Goal: Task Accomplishment & Management: Use online tool/utility

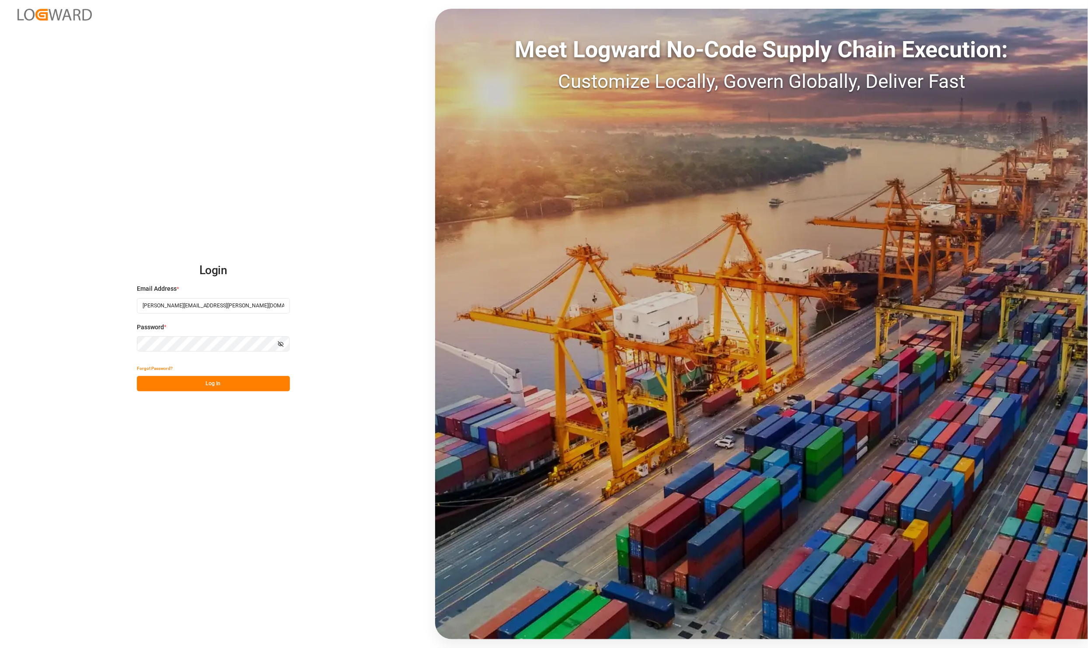
click at [187, 379] on button "Log In" at bounding box center [213, 383] width 153 height 15
click at [237, 381] on div "Forgot Password? Please wait" at bounding box center [213, 376] width 153 height 31
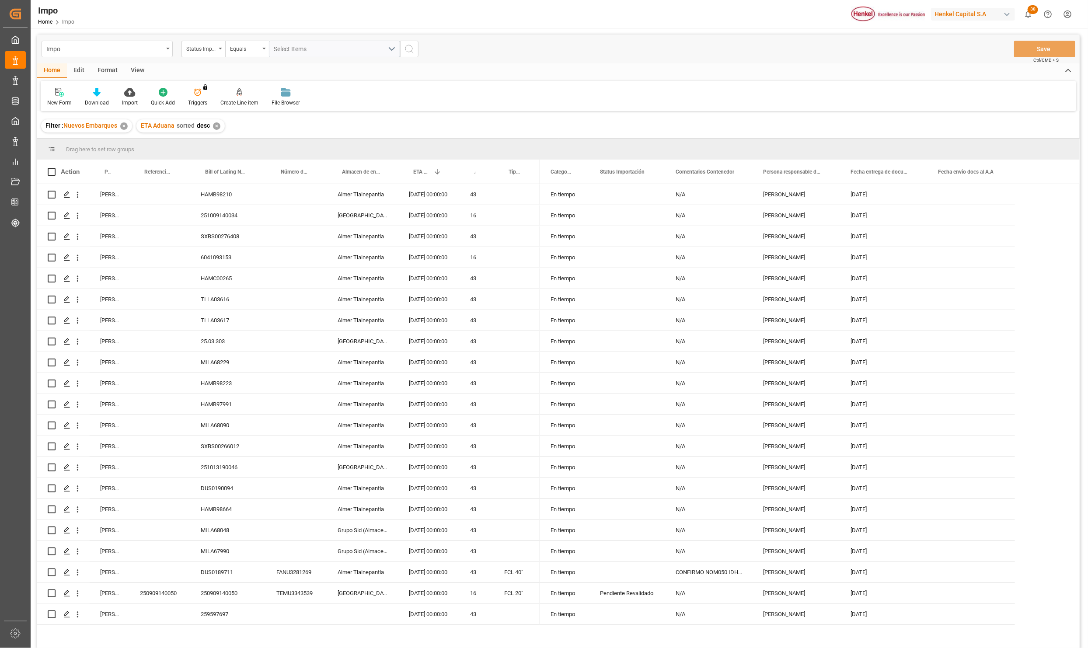
click at [130, 67] on div "View" at bounding box center [137, 70] width 27 height 15
click at [107, 70] on div "Format" at bounding box center [107, 70] width 33 height 15
click at [70, 93] on div at bounding box center [60, 91] width 26 height 9
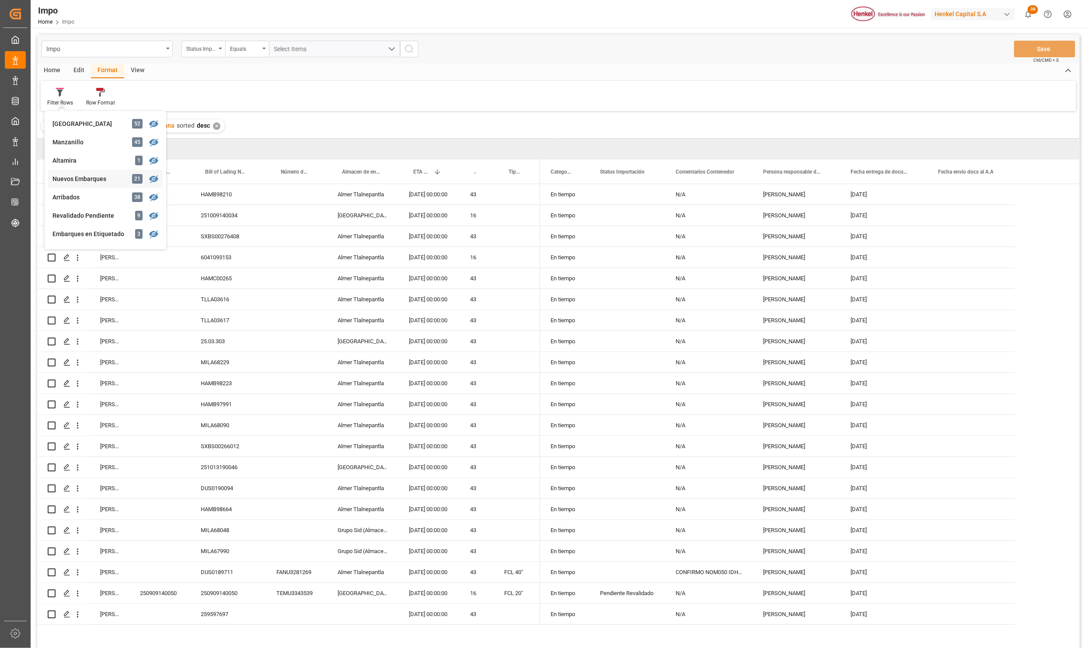
click at [86, 175] on div "Nuevos Embarques" at bounding box center [90, 179] width 77 height 9
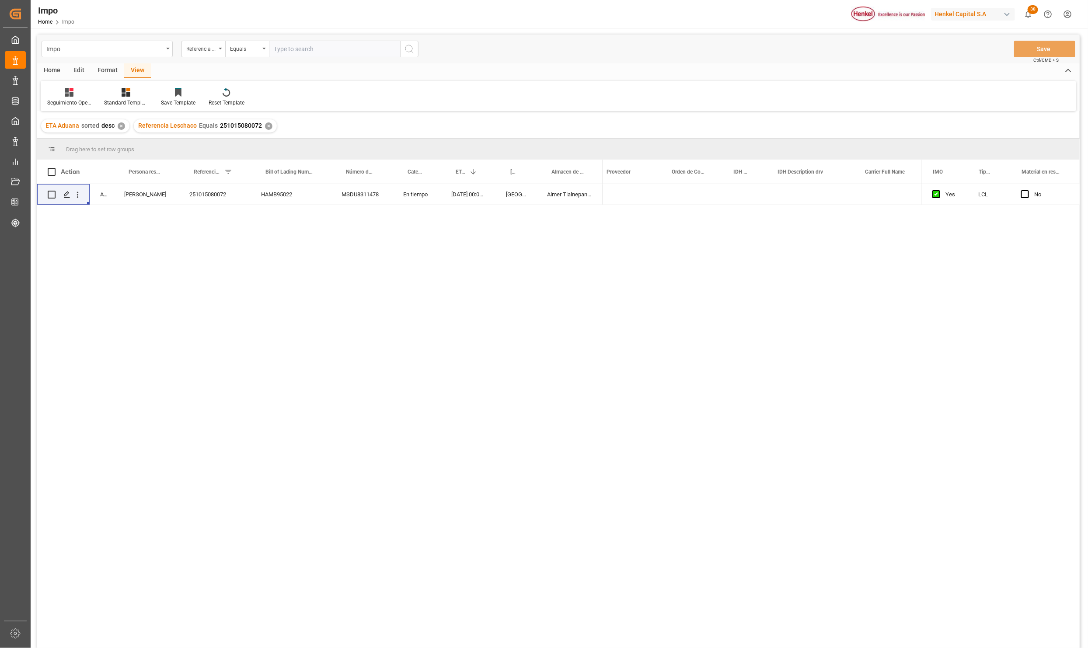
scroll to position [0, 542]
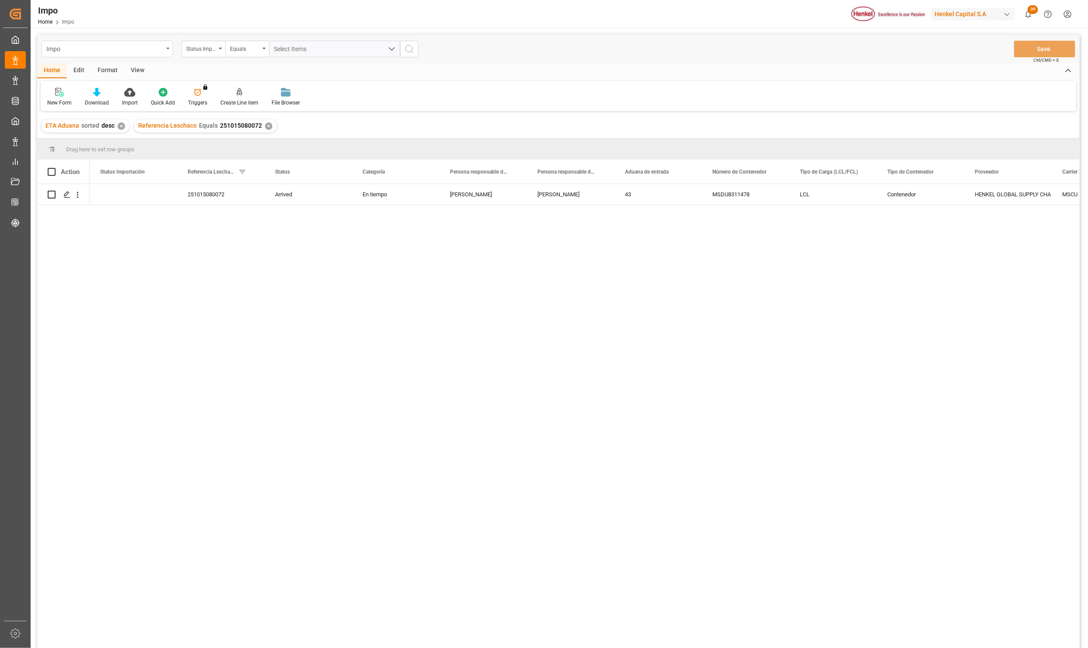
click at [169, 50] on div "Impo" at bounding box center [107, 49] width 131 height 17
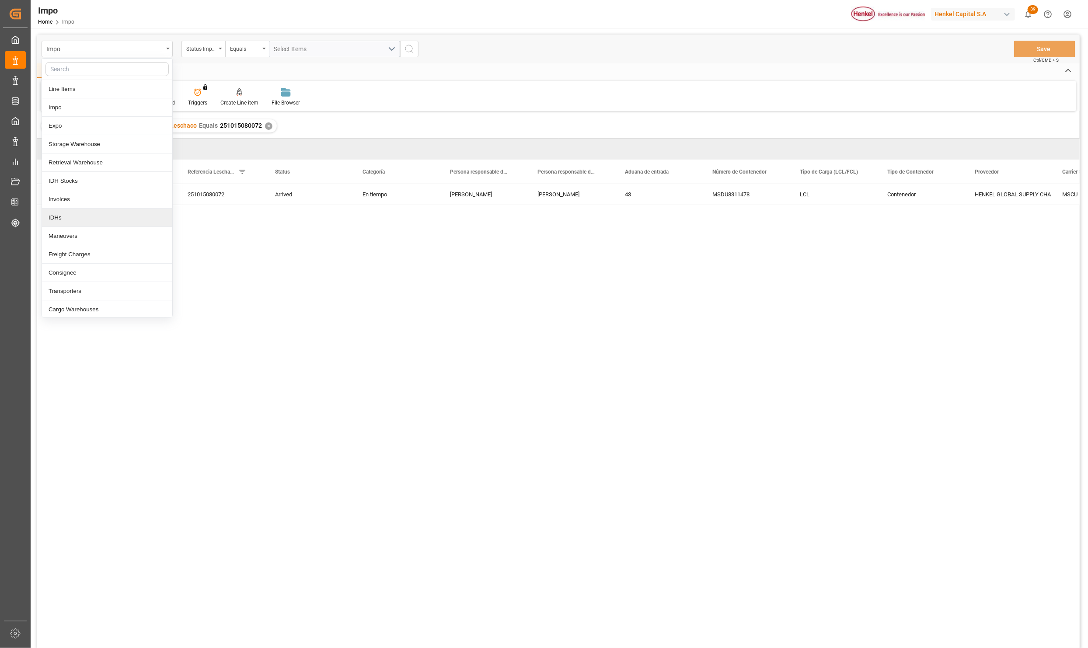
click at [79, 214] on div "IDHs" at bounding box center [107, 218] width 130 height 18
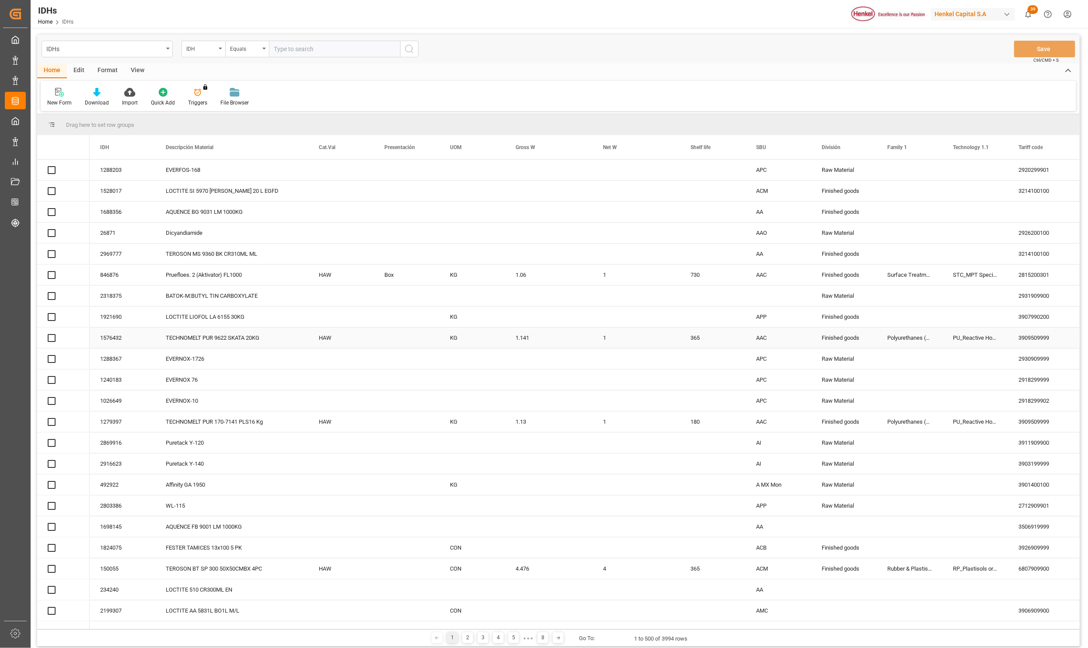
click at [137, 67] on div "View" at bounding box center [137, 70] width 27 height 15
click at [105, 100] on div "Standard Templates" at bounding box center [99, 103] width 44 height 8
click at [296, 90] on div "Default Standard Templates CCP.1 Save Template Reset Template" at bounding box center [559, 96] width 1036 height 30
click at [616, 264] on div "Press SPACE to select this row." at bounding box center [636, 254] width 87 height 21
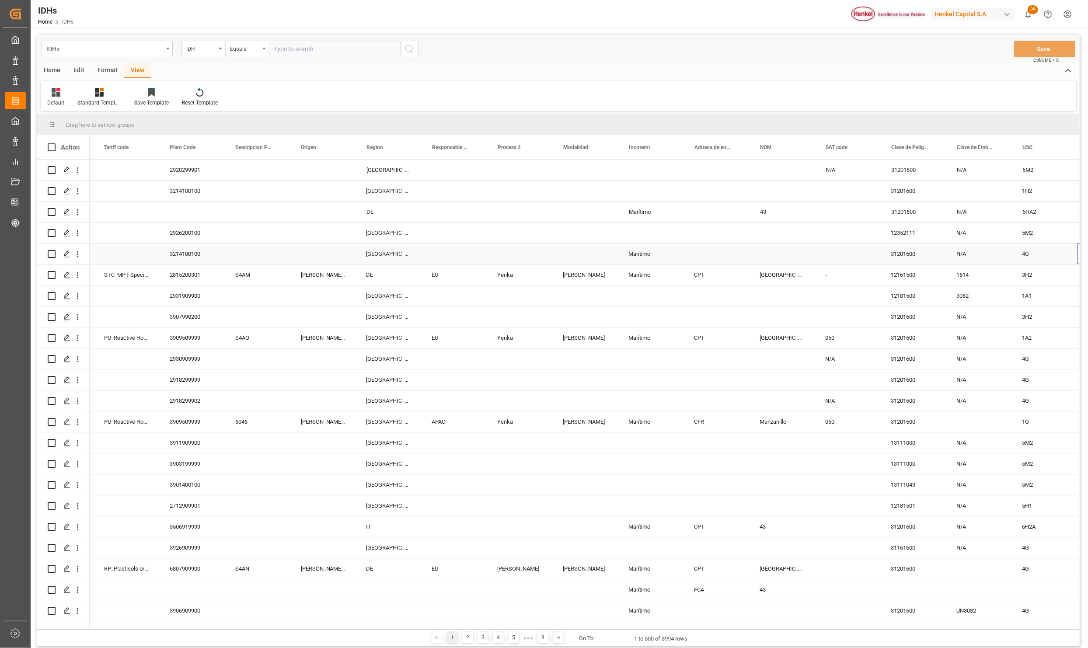
scroll to position [0, 915]
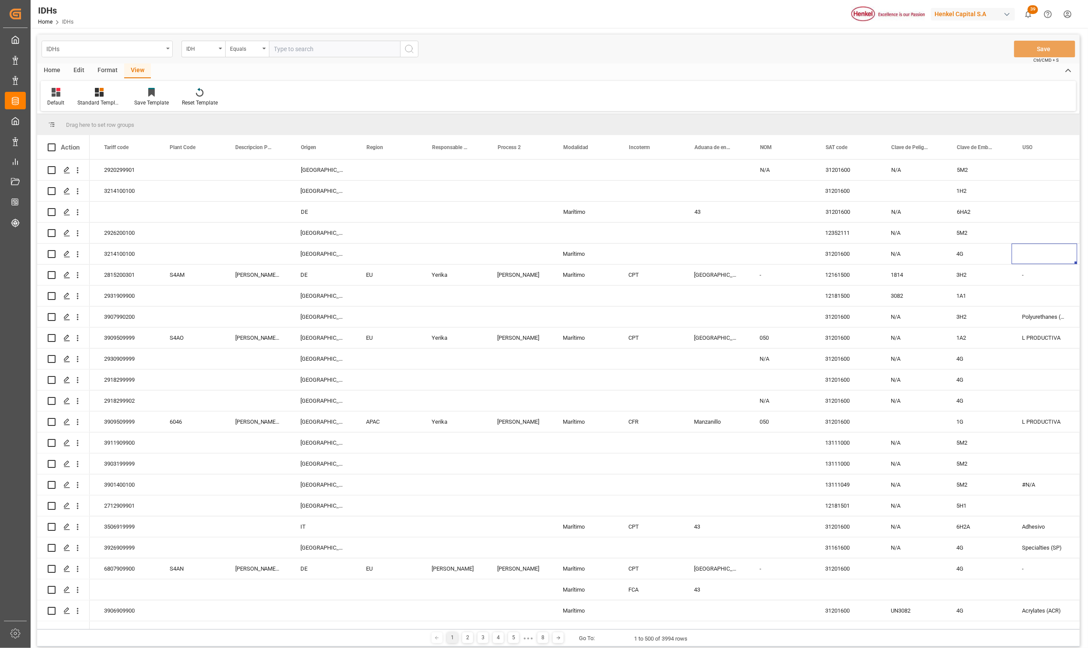
click at [167, 45] on div "IDHs" at bounding box center [107, 49] width 131 height 17
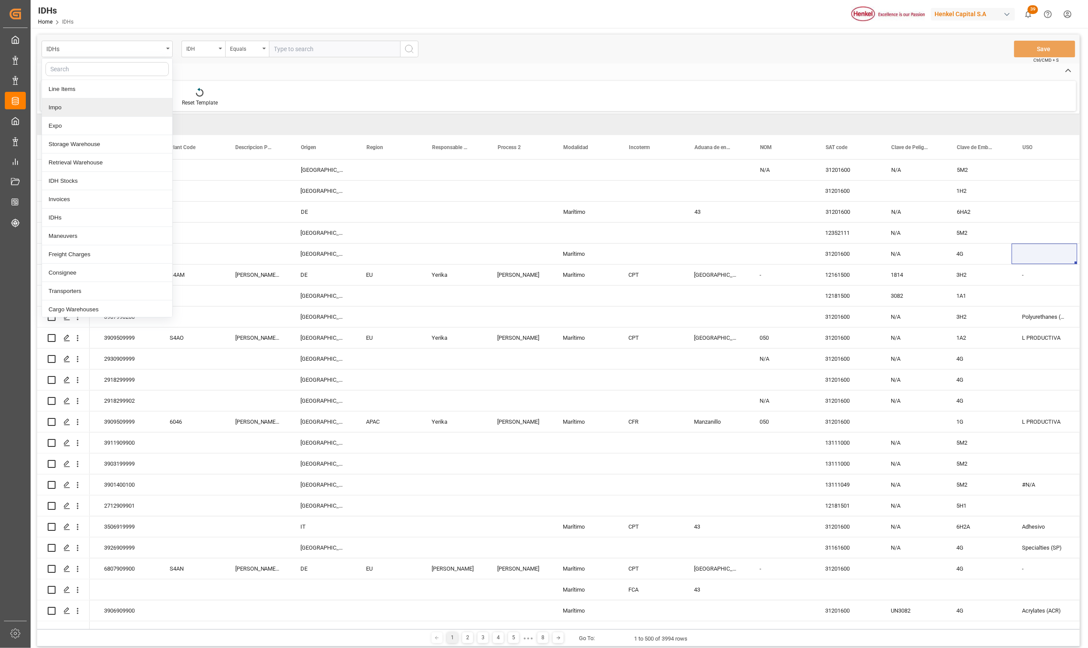
click at [75, 105] on div "Impo" at bounding box center [107, 107] width 130 height 18
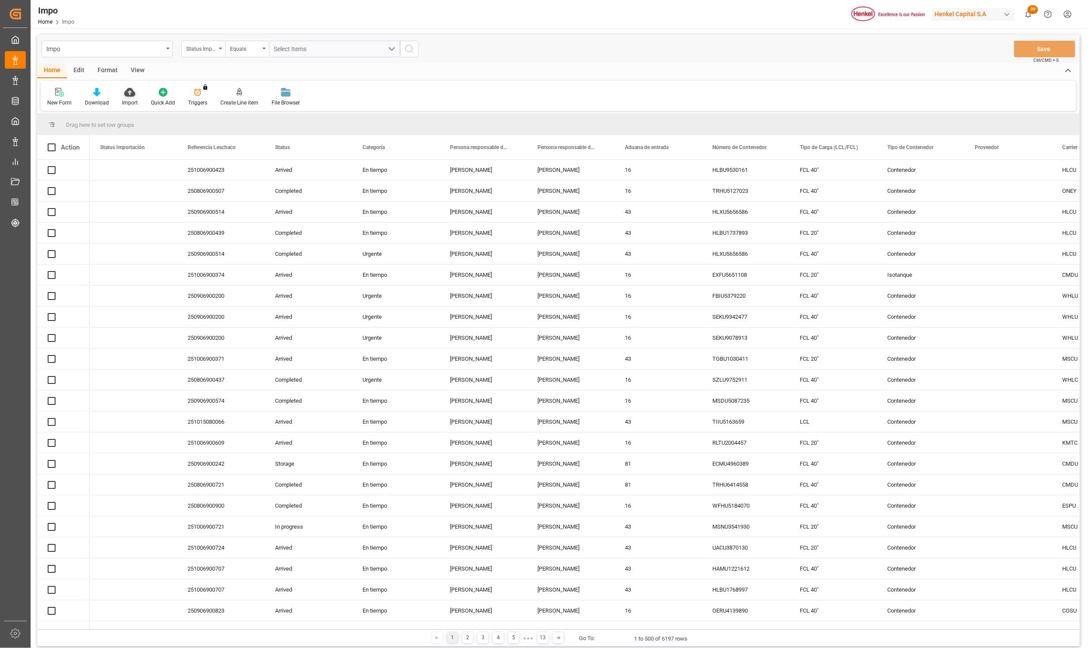
click at [133, 96] on icon at bounding box center [129, 92] width 11 height 9
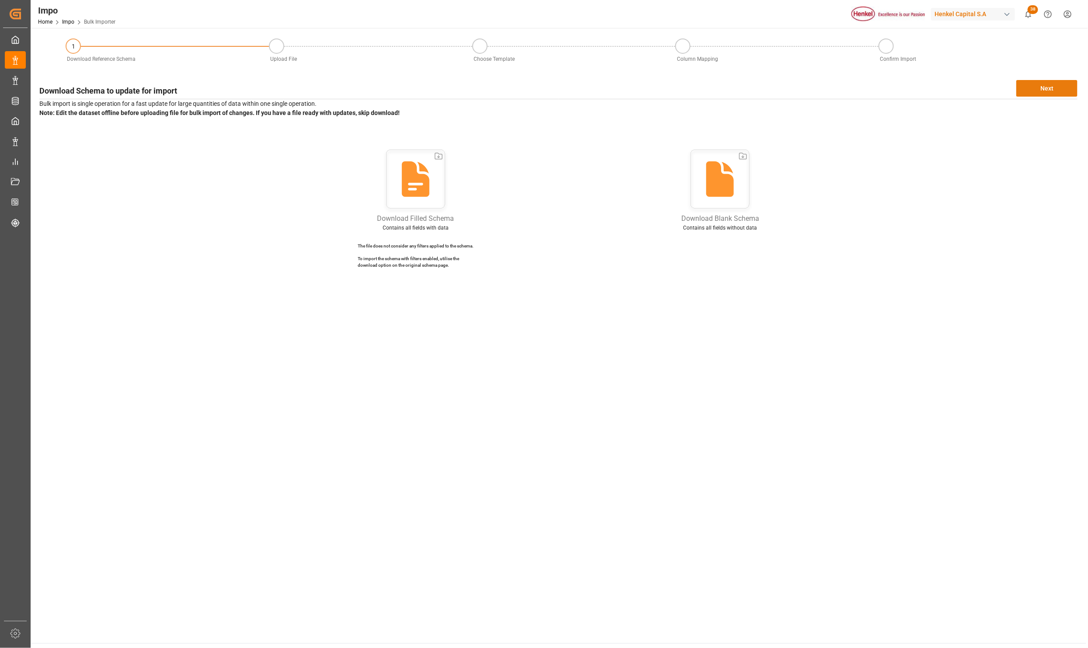
click at [1042, 87] on button "Next" at bounding box center [1046, 88] width 61 height 17
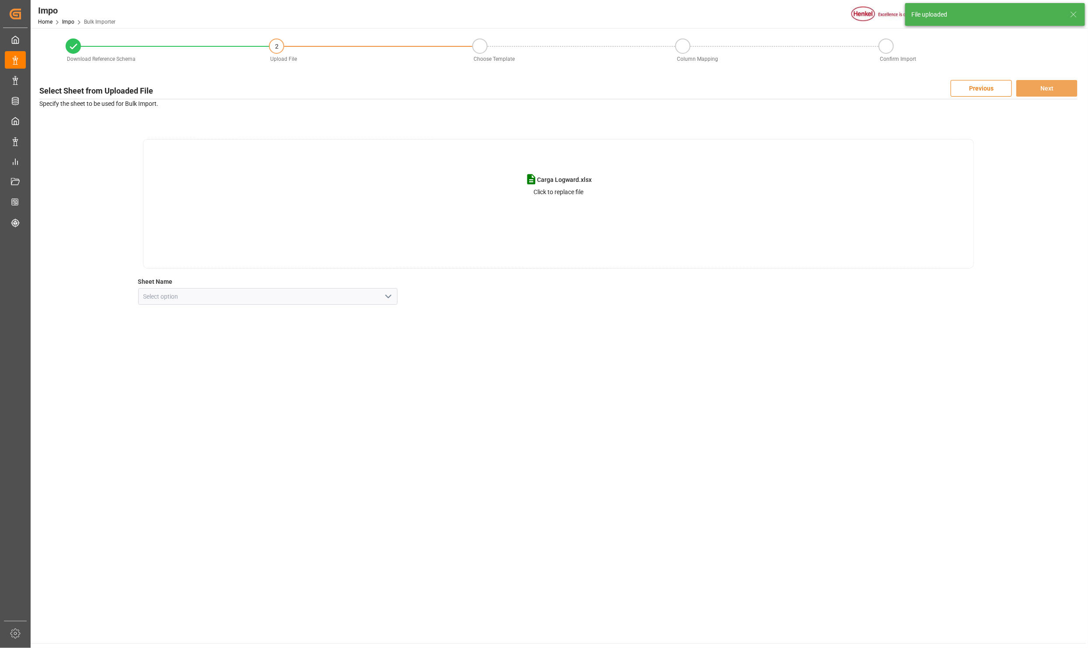
click at [388, 294] on icon "open menu" at bounding box center [388, 296] width 10 height 10
click at [164, 315] on div "CNT" at bounding box center [268, 316] width 259 height 20
type input "CNT"
click at [1042, 82] on button "Next" at bounding box center [1046, 88] width 61 height 17
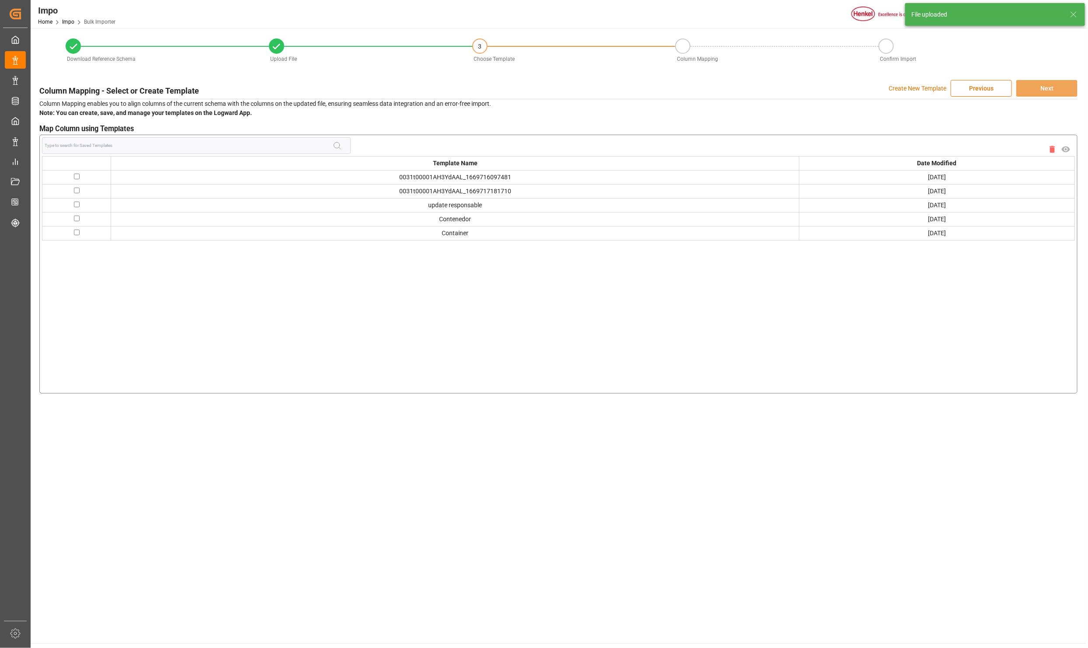
click at [79, 237] on td at bounding box center [76, 233] width 69 height 14
drag, startPoint x: 79, startPoint y: 237, endPoint x: 77, endPoint y: 231, distance: 5.9
click at [77, 231] on input "checkbox" at bounding box center [77, 233] width 6 height 6
checkbox input "true"
click at [1039, 89] on button "Next" at bounding box center [1046, 88] width 61 height 17
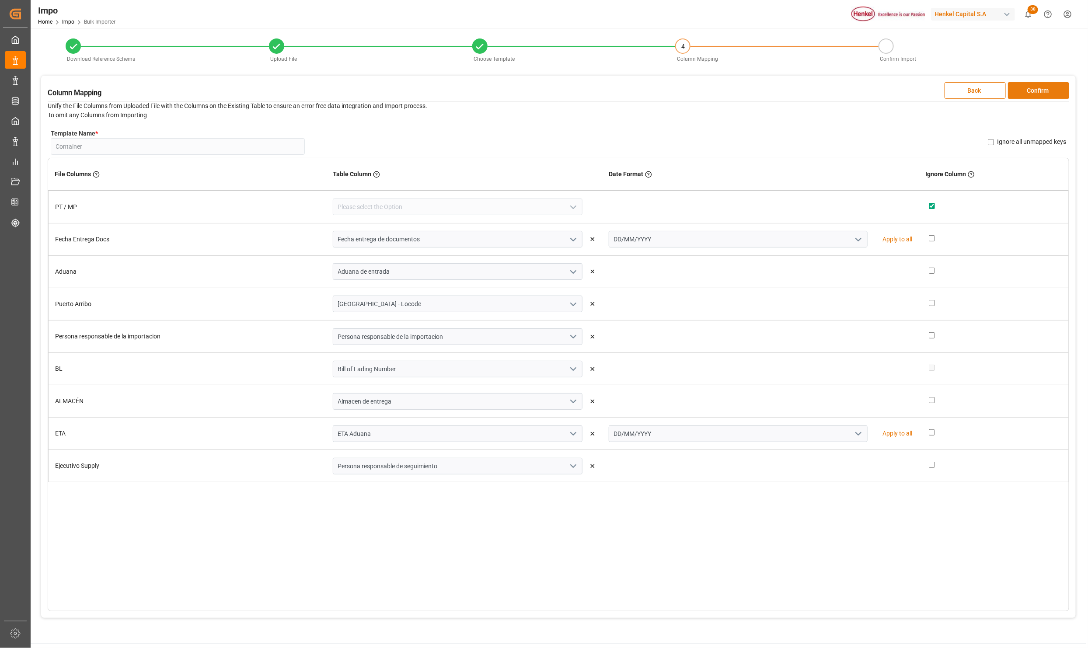
click at [1040, 90] on button "Confirm" at bounding box center [1038, 90] width 61 height 17
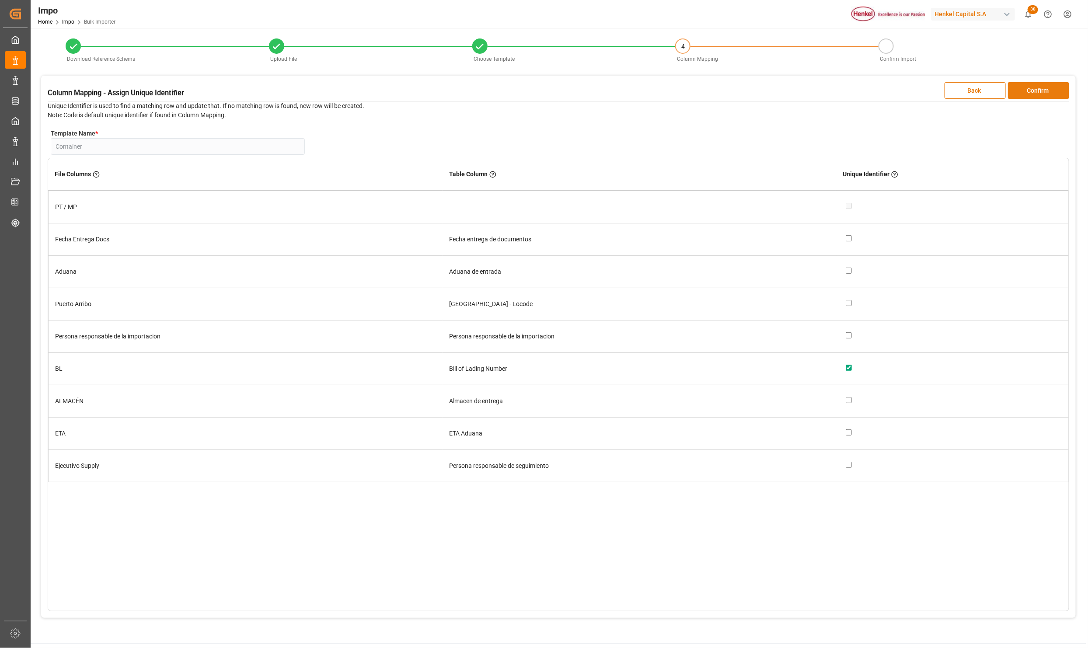
click at [1040, 90] on button "Confirm" at bounding box center [1038, 90] width 61 height 17
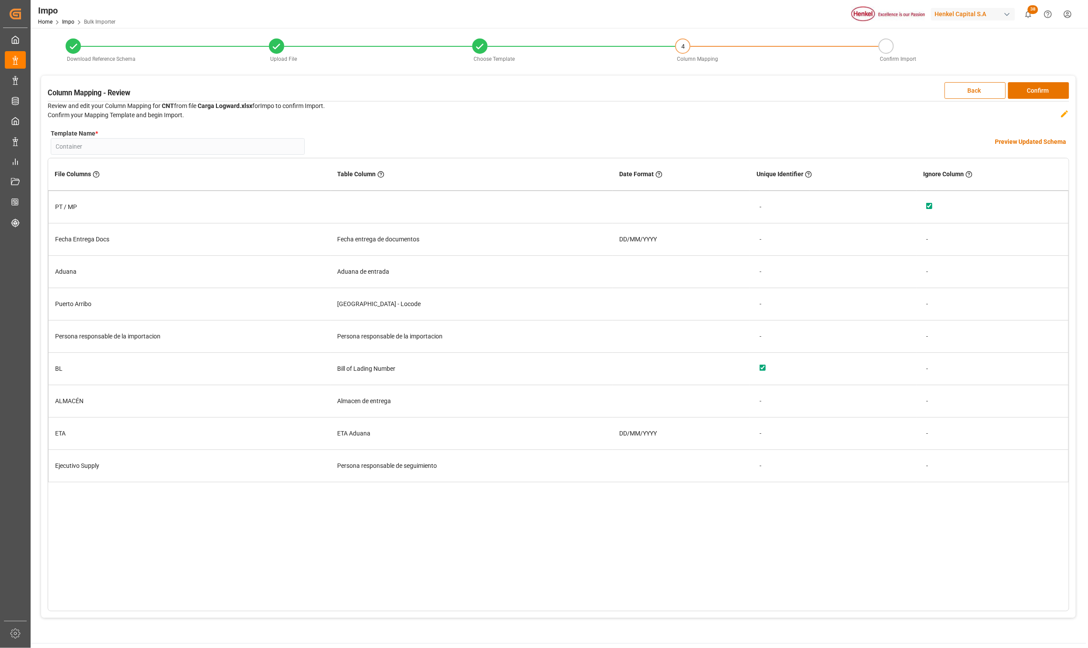
click at [1028, 143] on h4 "Preview Updated Schema" at bounding box center [1030, 141] width 71 height 9
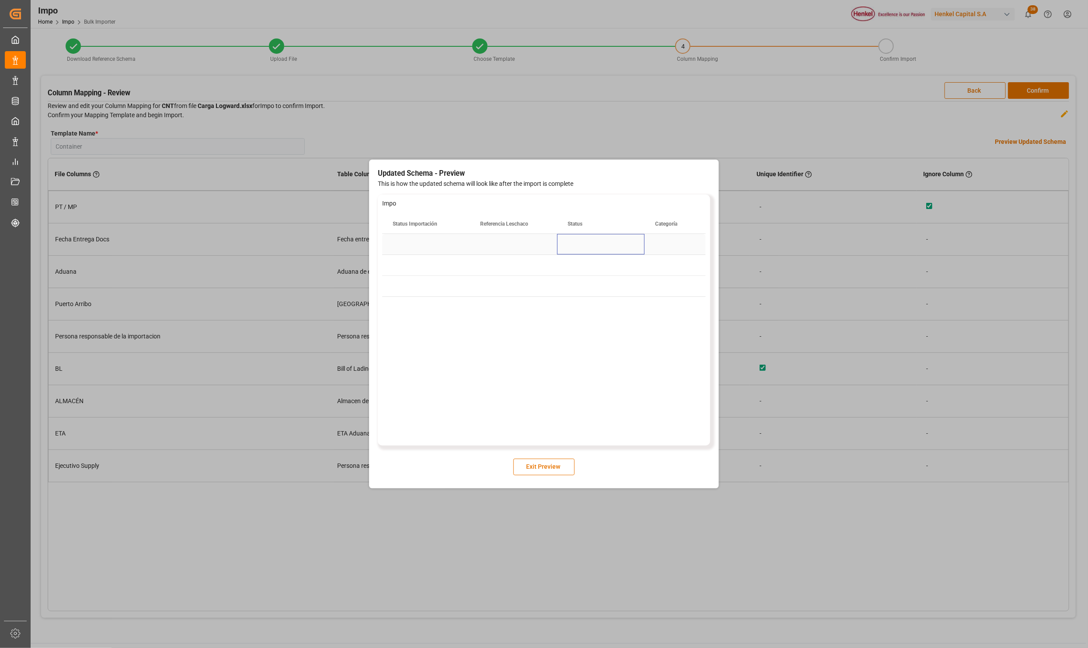
click at [571, 238] on div "Press SPACE to select this row." at bounding box center [600, 244] width 87 height 21
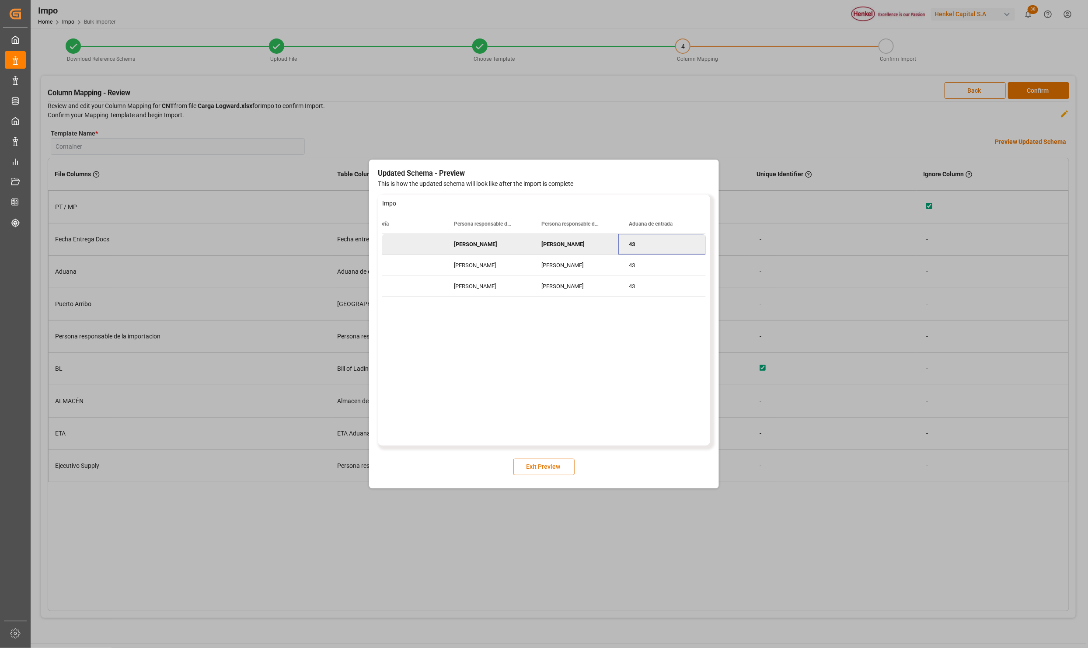
click at [535, 465] on button "Exit Preview" at bounding box center [543, 467] width 61 height 17
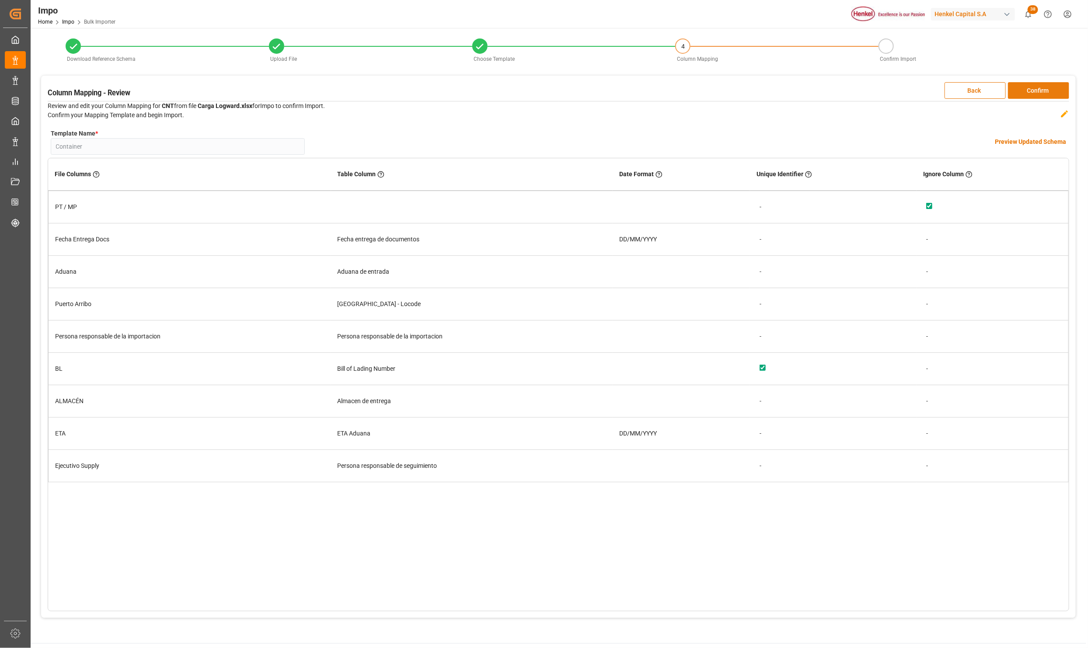
click at [1038, 89] on button "Confirm" at bounding box center [1038, 90] width 61 height 17
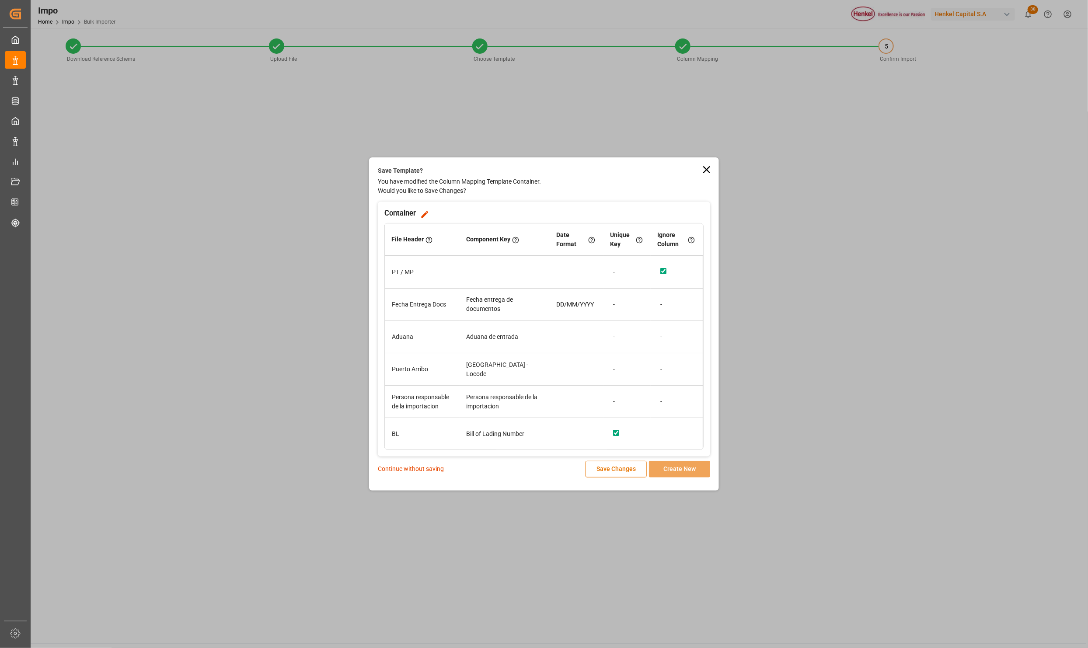
click at [400, 469] on p "Continue without saving" at bounding box center [411, 468] width 66 height 9
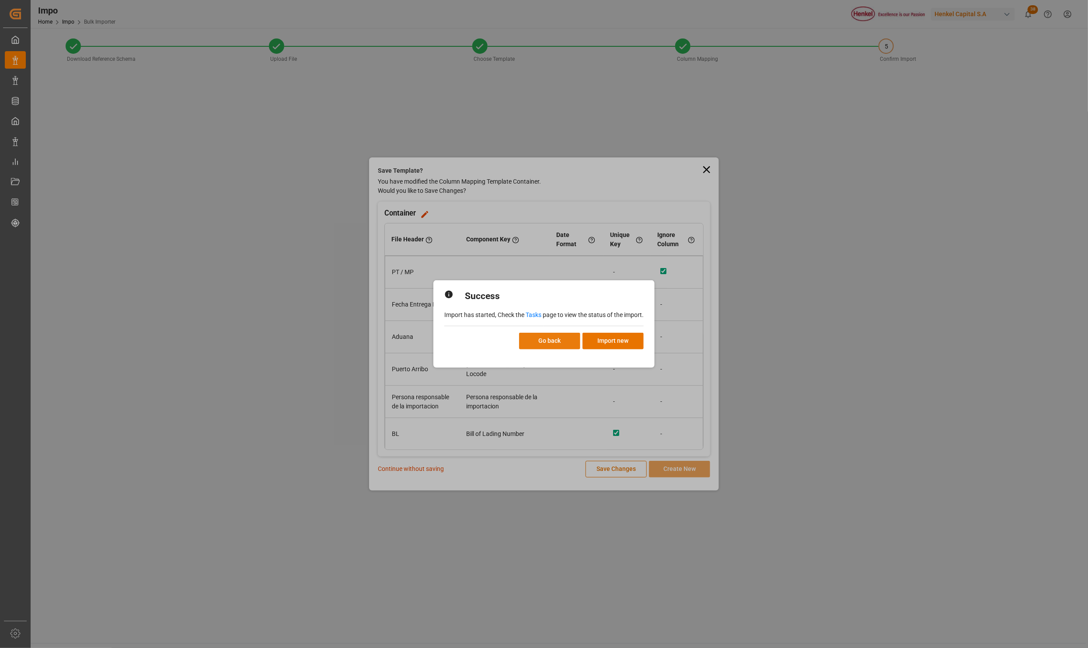
click at [558, 344] on button "Go back" at bounding box center [549, 341] width 61 height 17
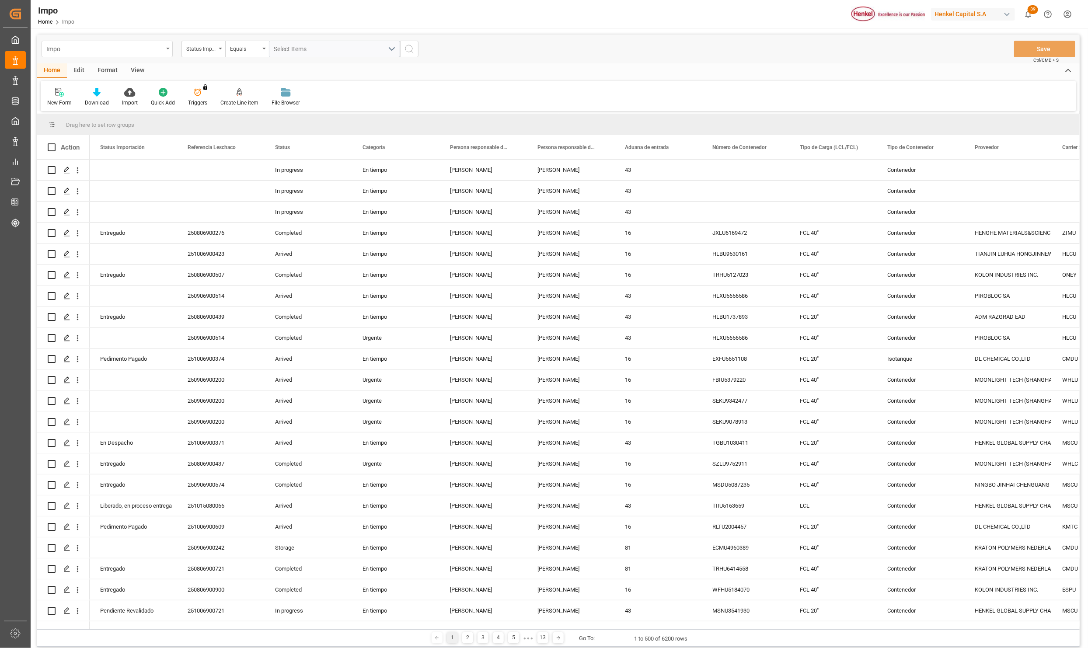
click at [163, 46] on div "Impo" at bounding box center [104, 48] width 117 height 11
click at [66, 91] on div "Line Items" at bounding box center [107, 89] width 130 height 18
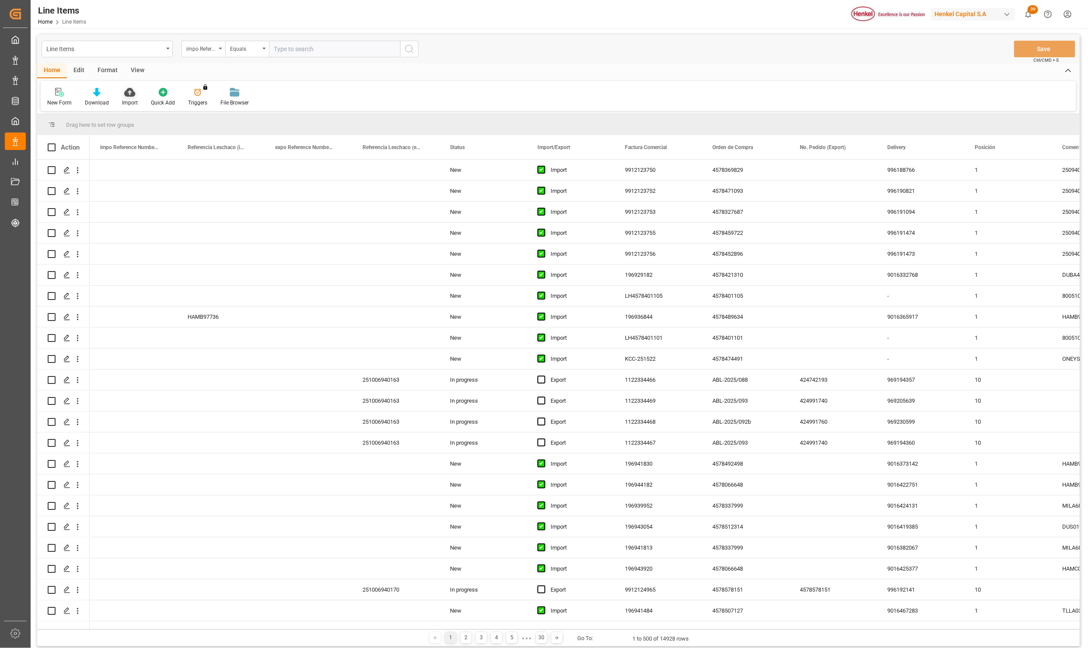
click at [124, 94] on icon at bounding box center [129, 92] width 11 height 9
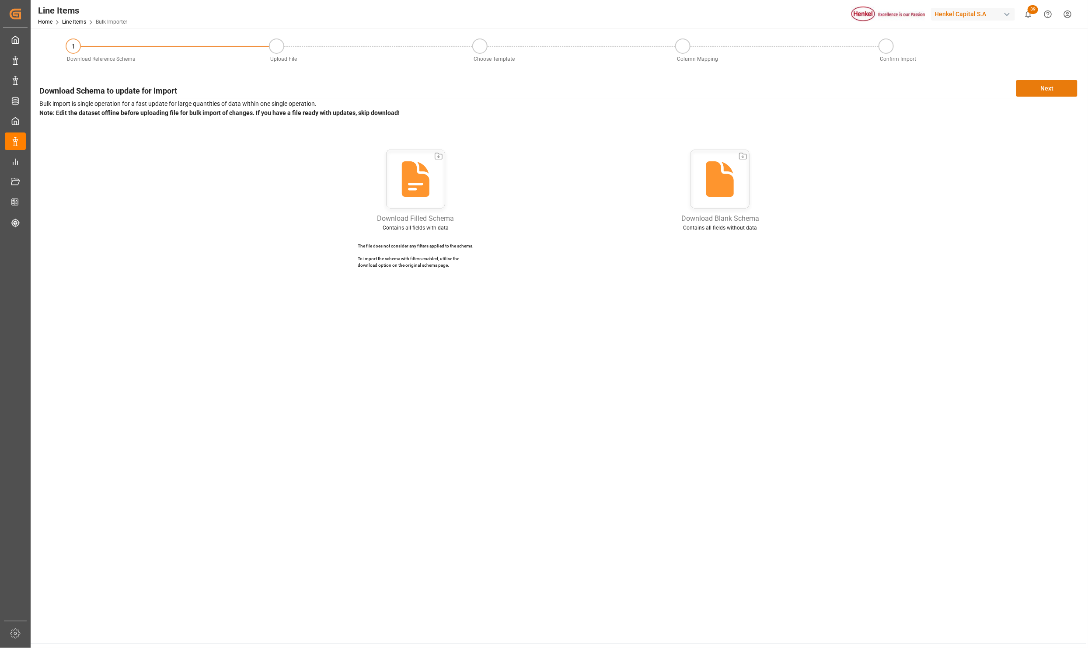
click at [1051, 92] on button "Next" at bounding box center [1046, 88] width 61 height 17
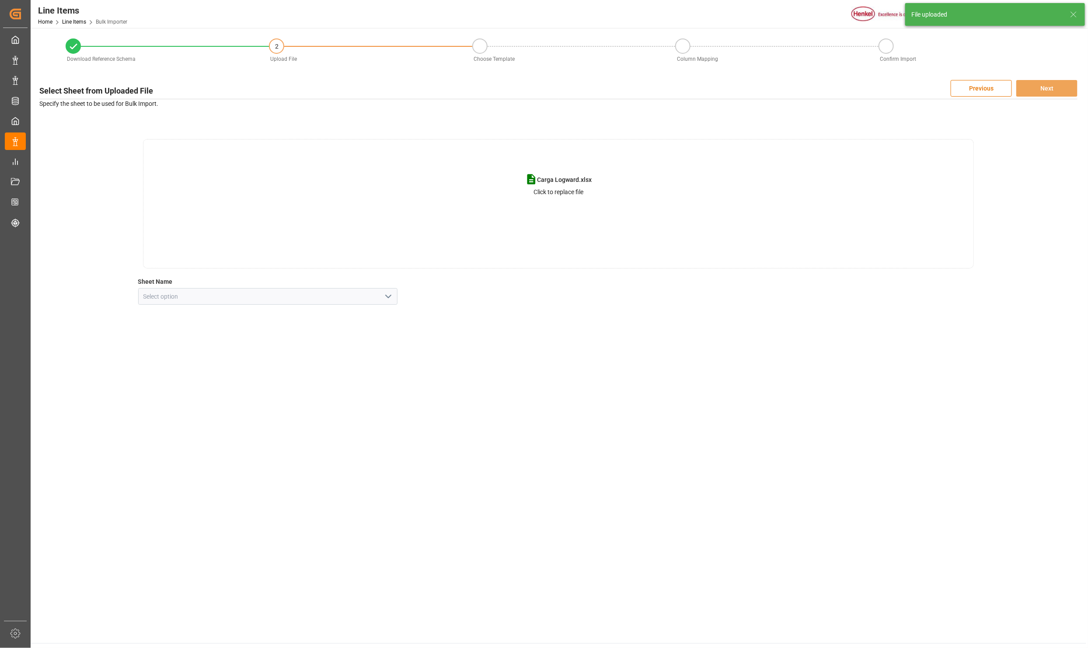
click at [390, 296] on icon "open menu" at bounding box center [388, 296] width 10 height 10
click at [199, 342] on div "Line Item" at bounding box center [268, 336] width 259 height 20
type input "Line Item"
click at [1051, 87] on button "Next" at bounding box center [1046, 88] width 61 height 17
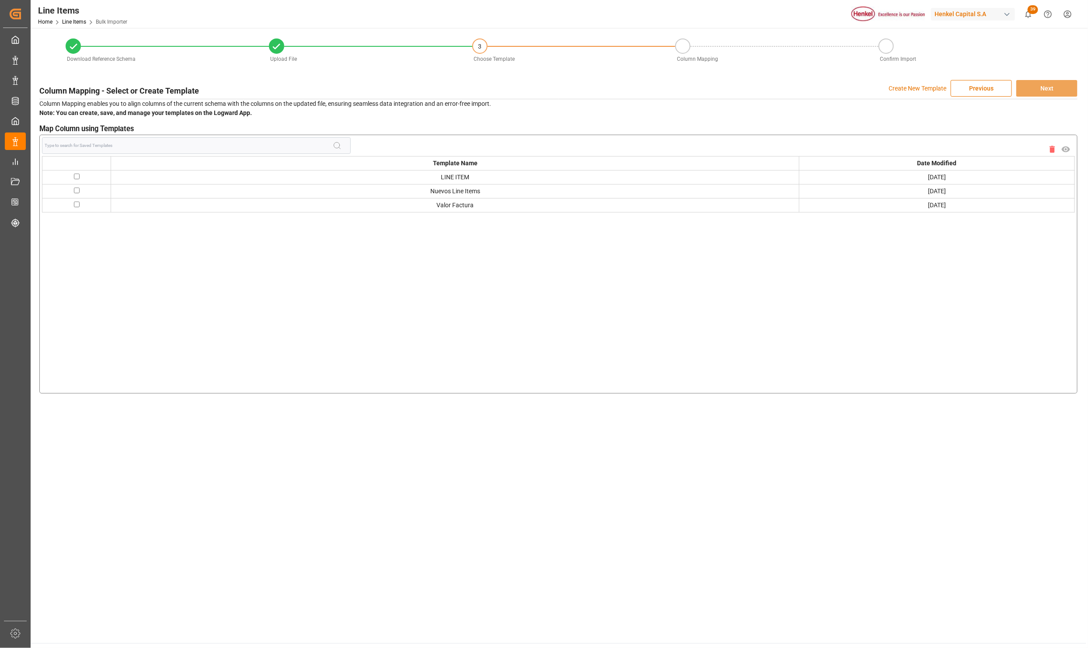
click at [69, 191] on td at bounding box center [76, 191] width 69 height 14
click at [75, 193] on input "checkbox" at bounding box center [77, 191] width 6 height 6
checkbox input "true"
click at [1046, 91] on button "Next" at bounding box center [1046, 88] width 61 height 17
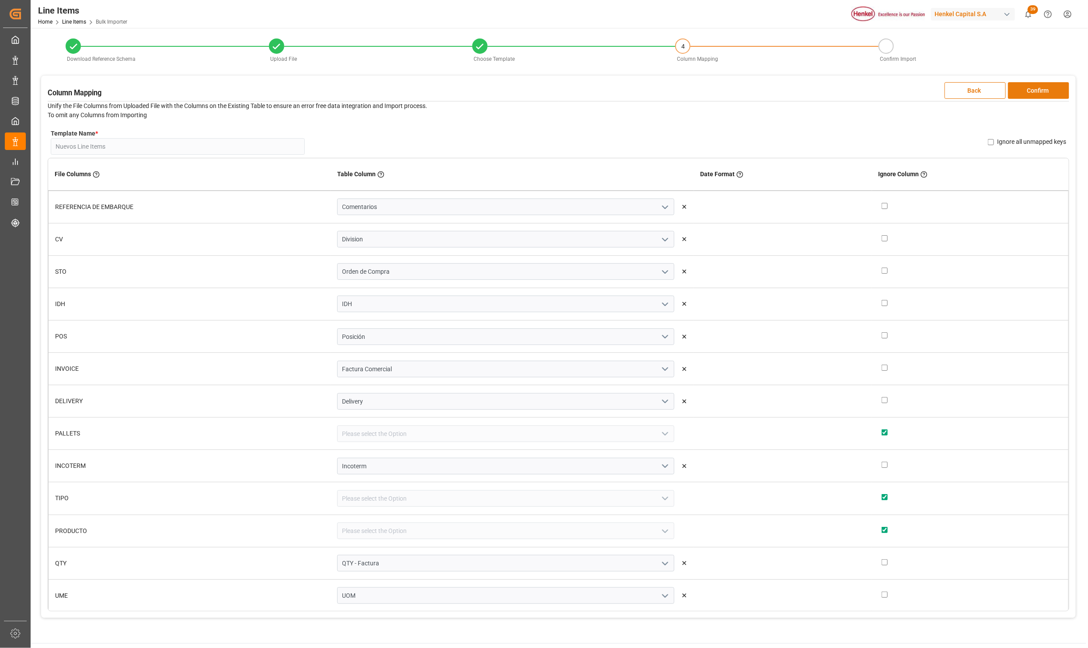
click at [1059, 87] on button "Confirm" at bounding box center [1038, 90] width 61 height 17
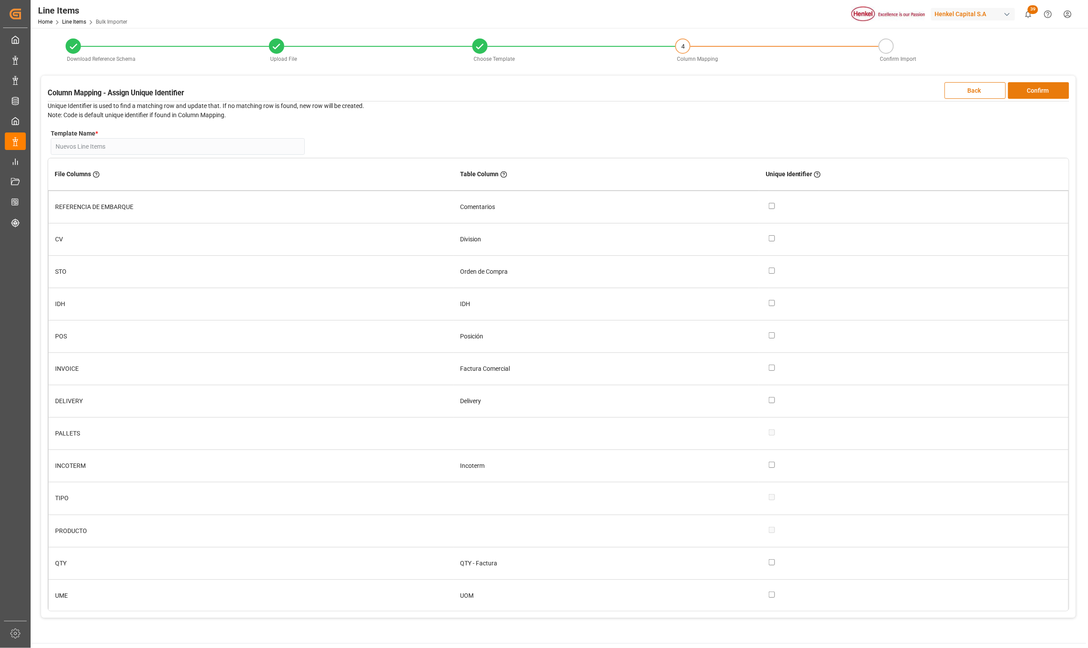
click at [1059, 87] on button "Confirm" at bounding box center [1038, 90] width 61 height 17
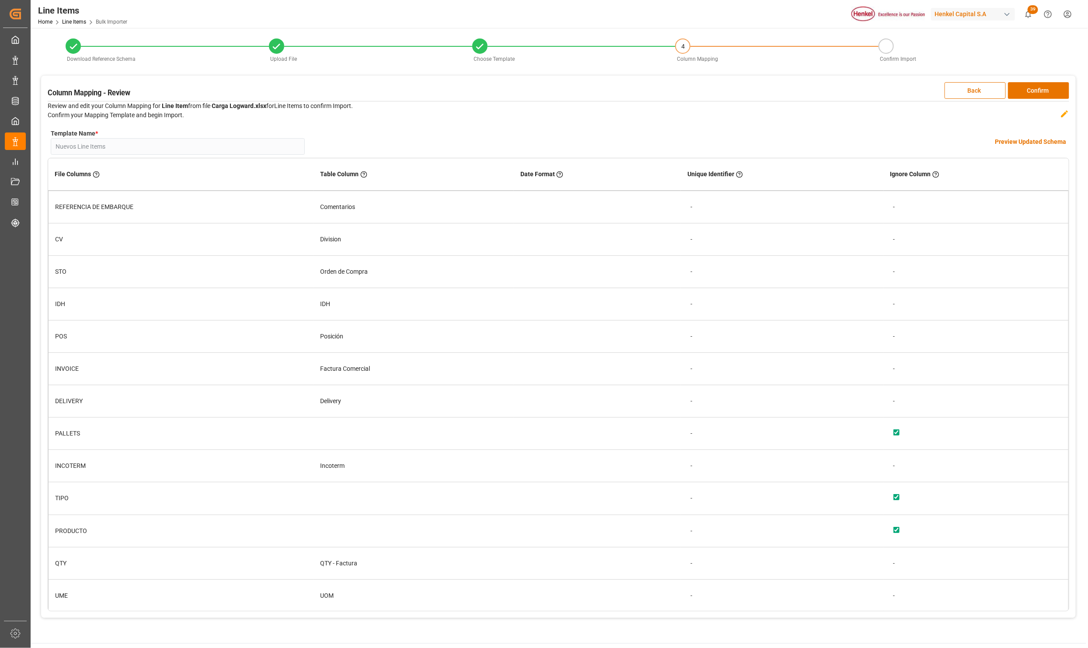
click at [1024, 145] on h4 "Preview Updated Schema" at bounding box center [1030, 141] width 71 height 9
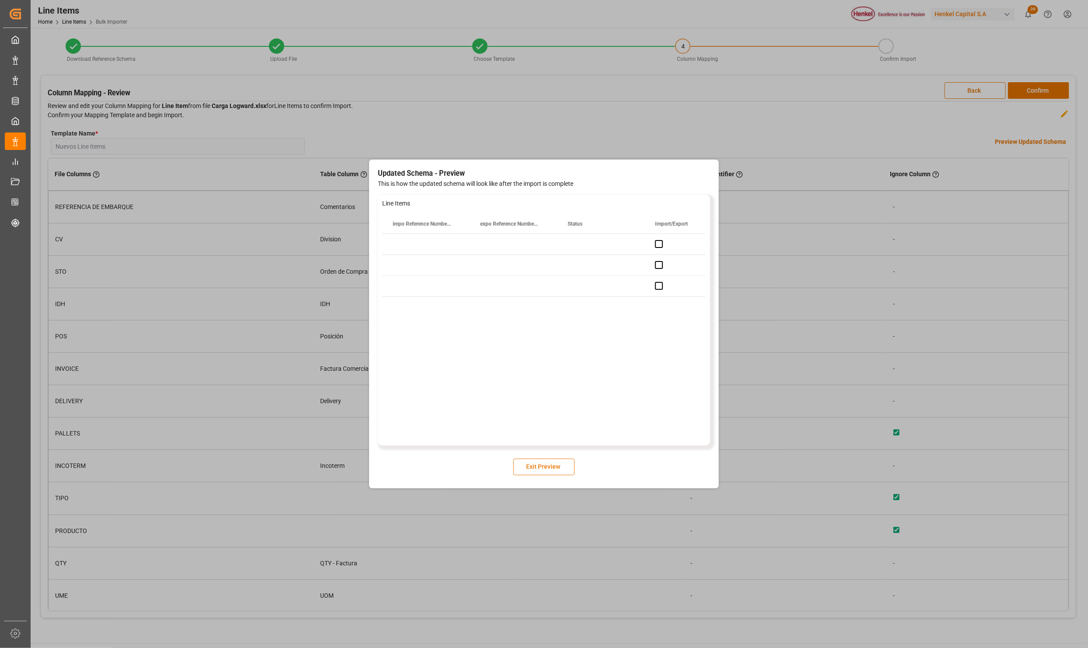
click at [544, 464] on button "Exit Preview" at bounding box center [543, 467] width 61 height 17
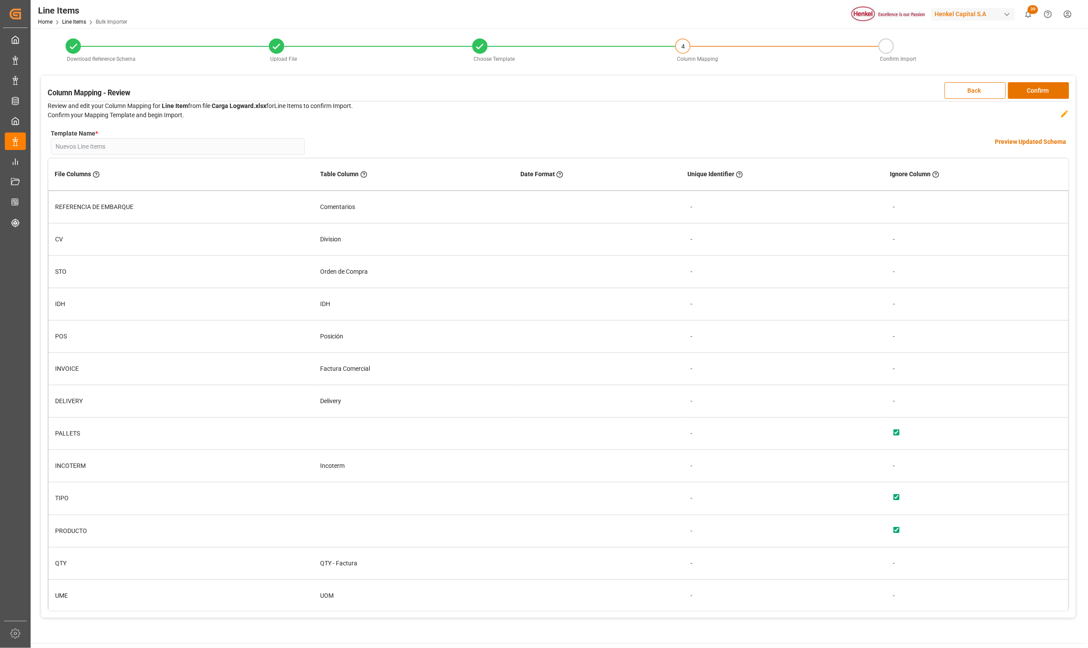
click at [1044, 99] on div "Column Mapping - Review Back Confirm Review and edit your Column Mapping for Li…" at bounding box center [558, 347] width 1035 height 542
click at [1047, 92] on button "Confirm" at bounding box center [1038, 90] width 61 height 17
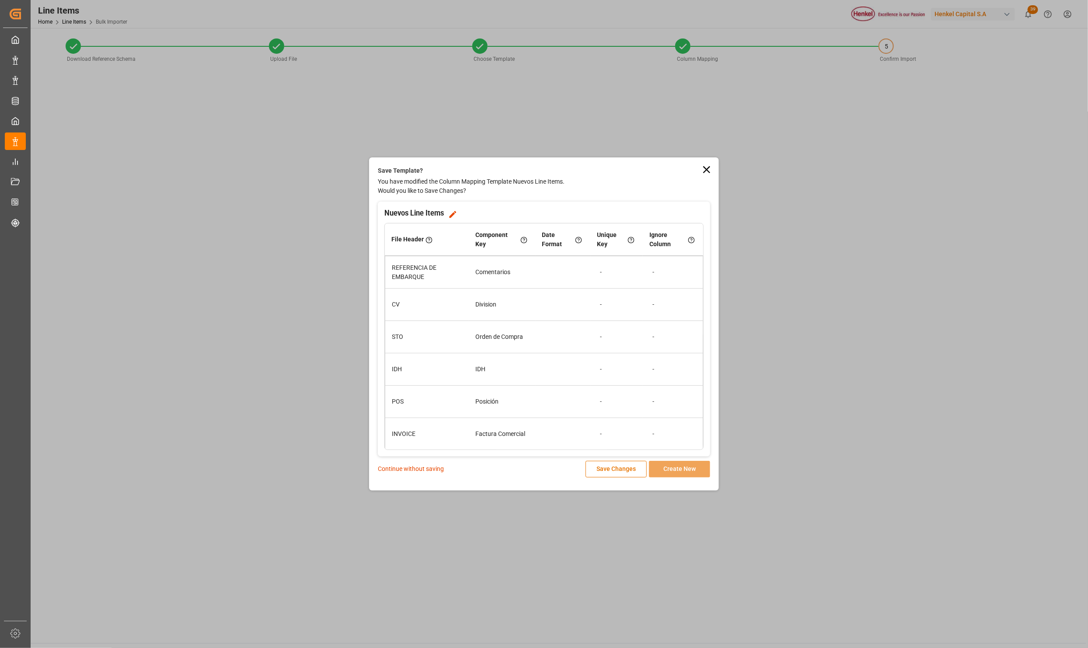
click at [416, 463] on div "Continue without saving Save Changes Create New" at bounding box center [544, 469] width 332 height 17
click at [415, 468] on p "Continue without saving" at bounding box center [411, 468] width 66 height 9
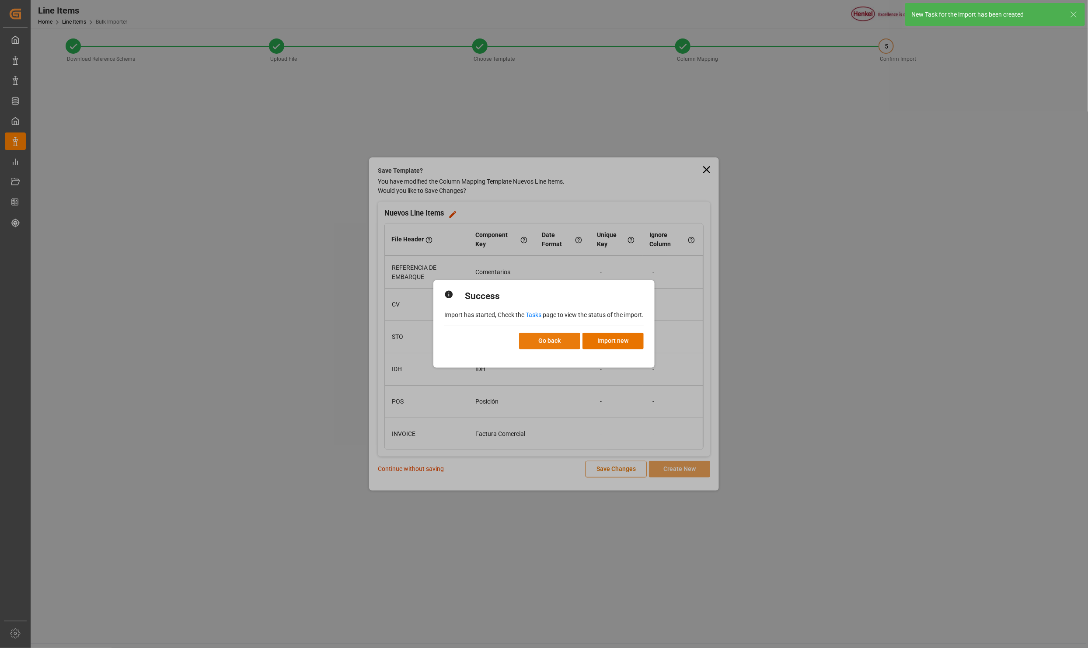
click at [548, 340] on button "Go back" at bounding box center [549, 341] width 61 height 17
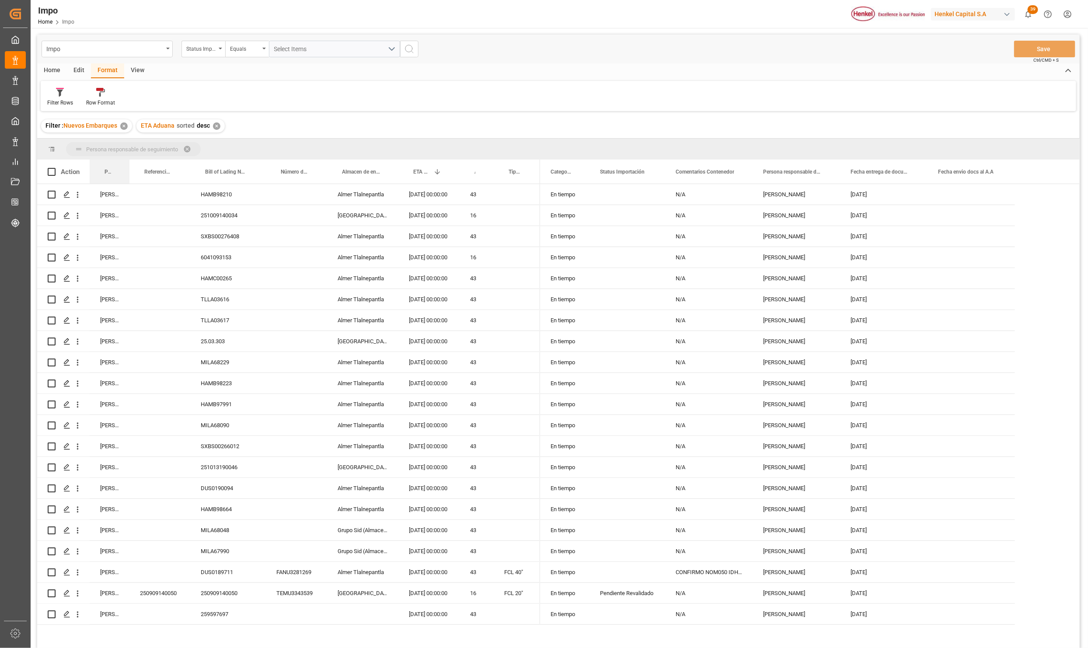
drag, startPoint x: 106, startPoint y: 168, endPoint x: 105, endPoint y: 157, distance: 10.6
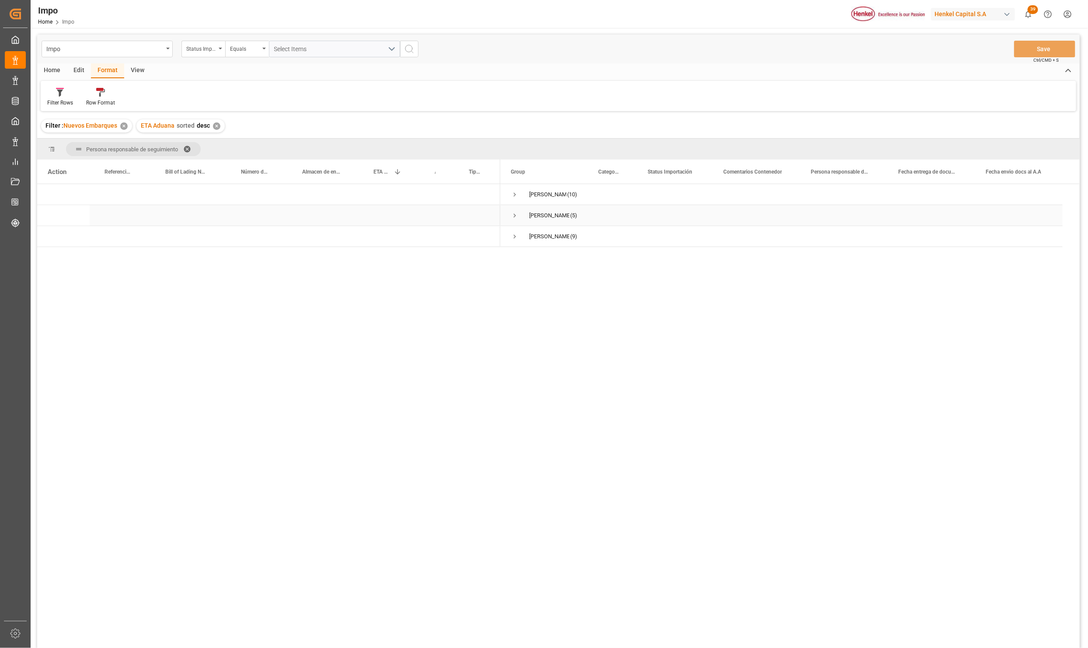
click at [513, 215] on span "Press SPACE to select this row." at bounding box center [515, 216] width 8 height 8
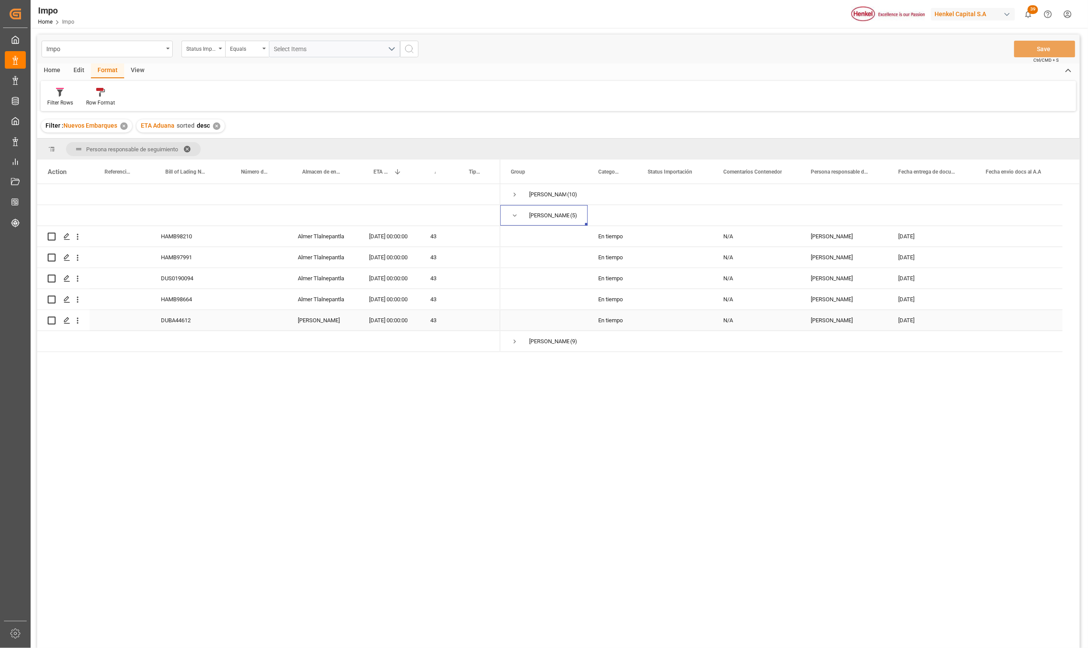
click at [377, 320] on div "15-10-2025 00:00:00" at bounding box center [389, 320] width 61 height 21
click at [187, 317] on div "DUBA44612" at bounding box center [188, 320] width 76 height 21
